Goal: Task Accomplishment & Management: Complete application form

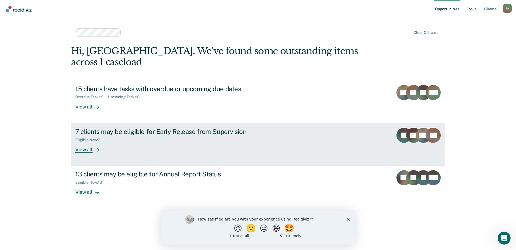
click at [193, 127] on div "7 clients may be eligible for Early Release from Supervision" at bounding box center [170, 131] width 190 height 8
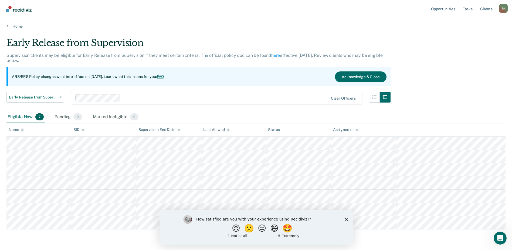
scroll to position [18, 0]
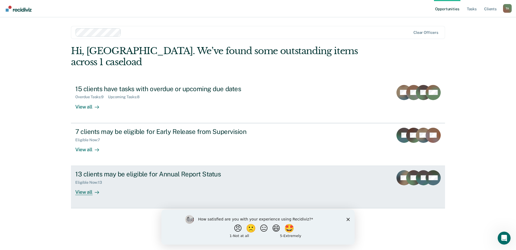
click at [148, 178] on div "Eligible Now : 13" at bounding box center [170, 181] width 190 height 7
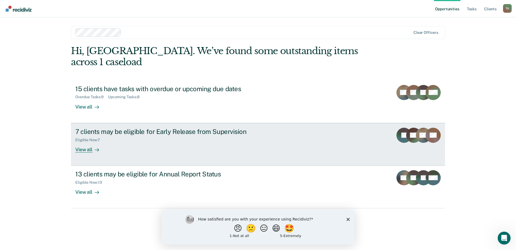
click at [183, 133] on div "7 clients may be eligible for Early Release from Supervision Eligible Now : 7 V…" at bounding box center [176, 139] width 203 height 25
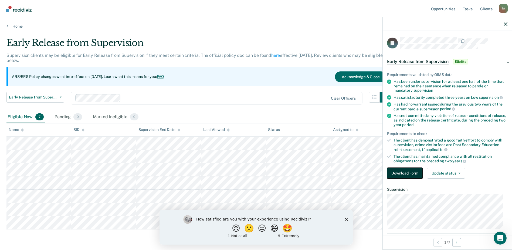
click at [401, 173] on button "Download Form" at bounding box center [405, 172] width 36 height 11
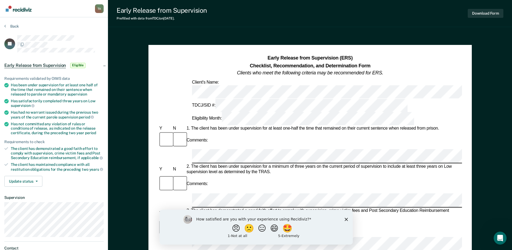
click at [95, 43] on div at bounding box center [60, 41] width 86 height 13
click at [346, 219] on polygon "Close survey" at bounding box center [346, 218] width 3 height 3
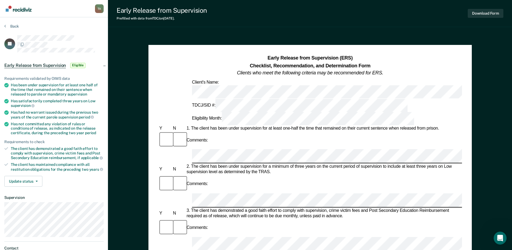
click at [10, 87] on li "Has been under supervision for at least one half of the time that remained on t…" at bounding box center [53, 90] width 99 height 14
drag, startPoint x: 12, startPoint y: 83, endPoint x: 96, endPoint y: 93, distance: 84.5
click at [96, 93] on div "Has been under supervision for at least one half of the time that remained on t…" at bounding box center [57, 90] width 93 height 14
drag, startPoint x: 96, startPoint y: 93, endPoint x: 65, endPoint y: 85, distance: 31.2
copy div "Has been under supervision for at least one half of the time that remained on t…"
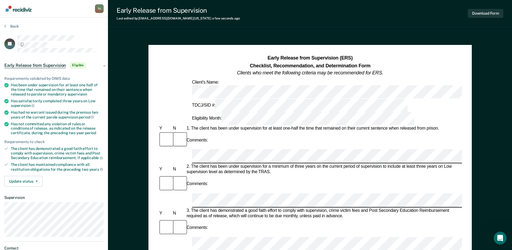
click at [21, 103] on span "supervision" at bounding box center [23, 105] width 24 height 4
drag, startPoint x: 11, startPoint y: 100, endPoint x: 31, endPoint y: 106, distance: 20.3
click at [31, 106] on div "Has satisfactorily completed three years on Low supervision" at bounding box center [57, 103] width 93 height 9
drag, startPoint x: 31, startPoint y: 106, endPoint x: 24, endPoint y: 103, distance: 7.4
copy div "Has satisfactorily completed three years on Low supervision"
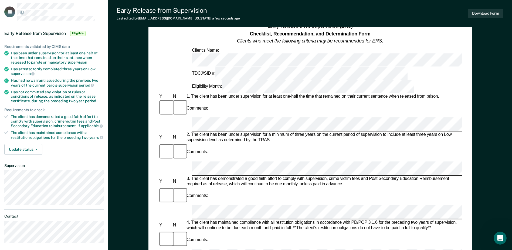
scroll to position [27, 0]
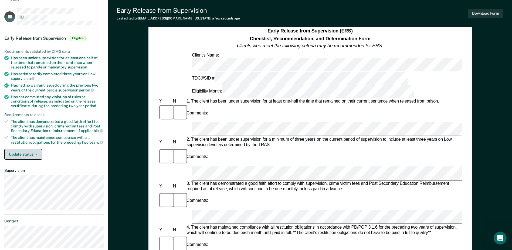
click at [33, 153] on span "button" at bounding box center [35, 153] width 4 height 1
click at [58, 149] on div "Update status [PERSON_NAME] Mark Ineligible" at bounding box center [53, 154] width 99 height 11
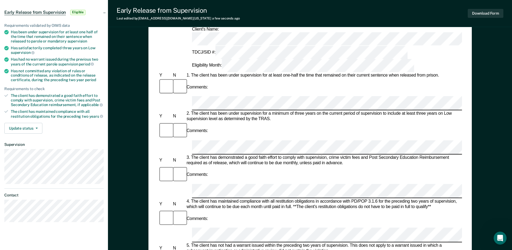
scroll to position [54, 0]
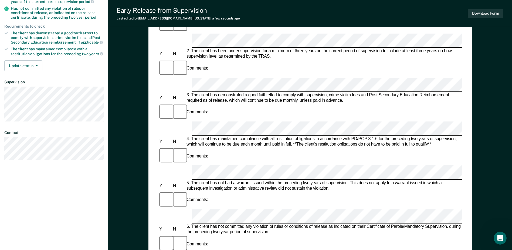
scroll to position [108, 0]
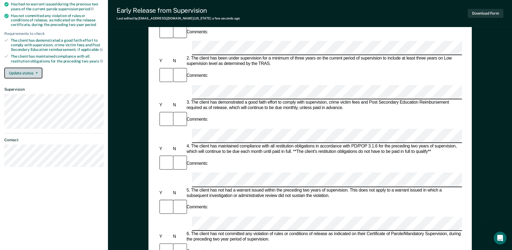
click at [38, 72] on button "Update status" at bounding box center [23, 73] width 38 height 11
click at [87, 87] on dt "Supervision" at bounding box center [53, 89] width 99 height 5
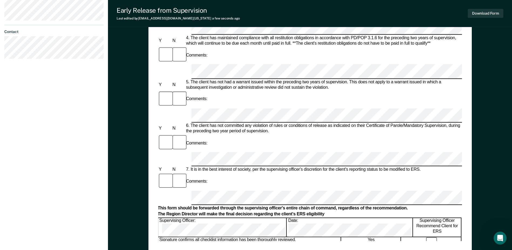
scroll to position [0, 0]
click at [250, 217] on div "Supervising Officer: Date: Supervising Officer Recommend Client for ERS" at bounding box center [310, 226] width 304 height 19
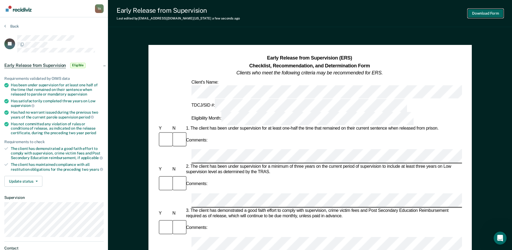
click at [482, 15] on button "Download Form" at bounding box center [486, 13] width 36 height 9
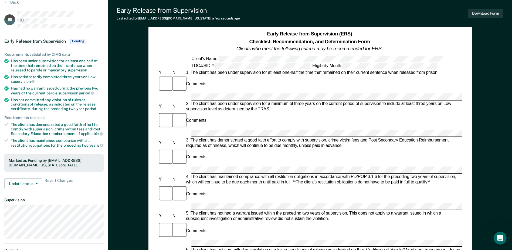
scroll to position [108, 0]
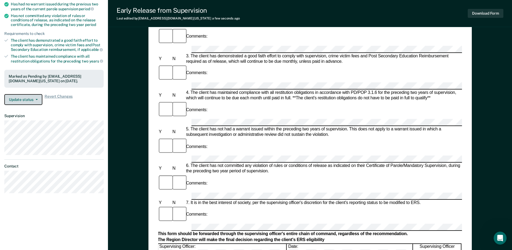
click at [24, 105] on button "Update status" at bounding box center [23, 99] width 38 height 11
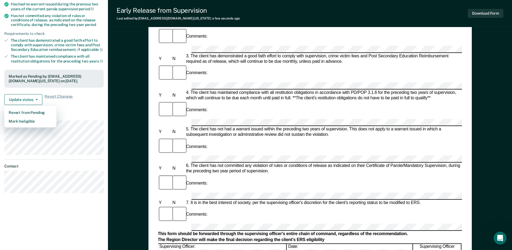
click at [88, 115] on article "JV Early Release from Supervision Pending Requirements validated by OIMS data H…" at bounding box center [53, 60] width 99 height 266
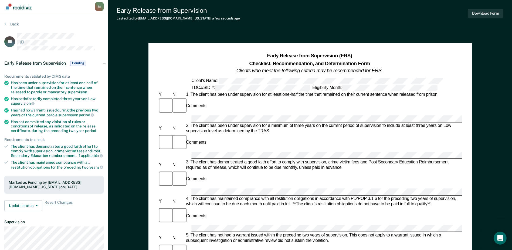
scroll to position [0, 0]
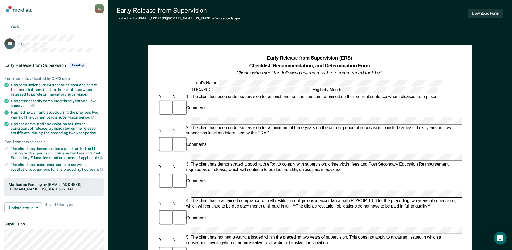
click at [80, 65] on span "Pending" at bounding box center [78, 65] width 16 height 5
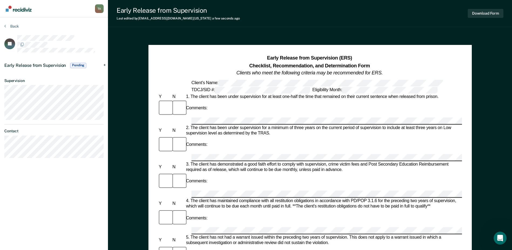
click at [80, 65] on span "Pending" at bounding box center [78, 65] width 16 height 5
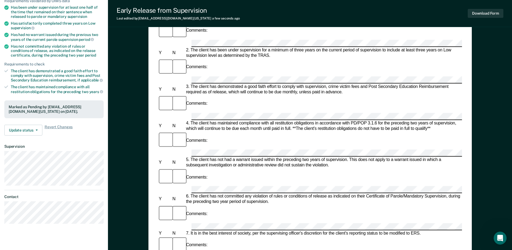
scroll to position [108, 0]
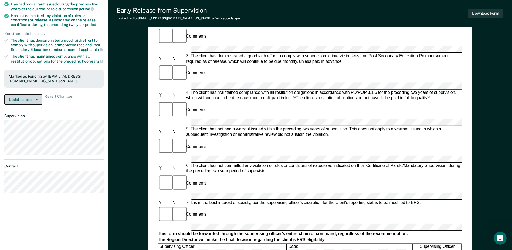
click at [36, 104] on button "Update status" at bounding box center [23, 99] width 38 height 11
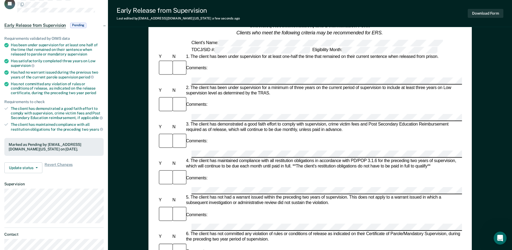
scroll to position [0, 0]
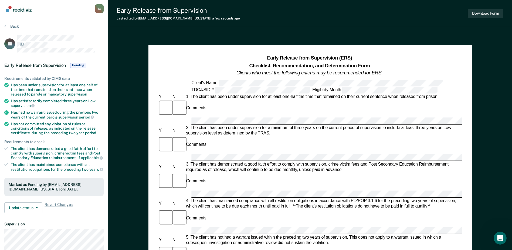
click at [7, 123] on icon at bounding box center [6, 124] width 4 height 4
click at [6, 113] on icon at bounding box center [6, 112] width 4 height 4
click at [10, 25] on button "Back" at bounding box center [11, 26] width 15 height 5
